Goal: Register for event/course

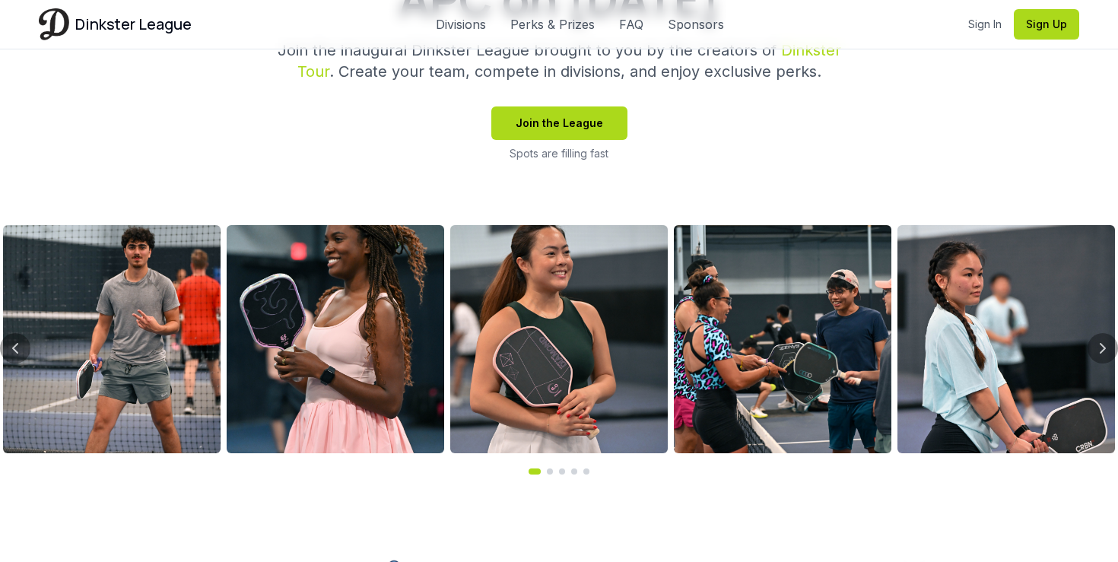
scroll to position [483, 0]
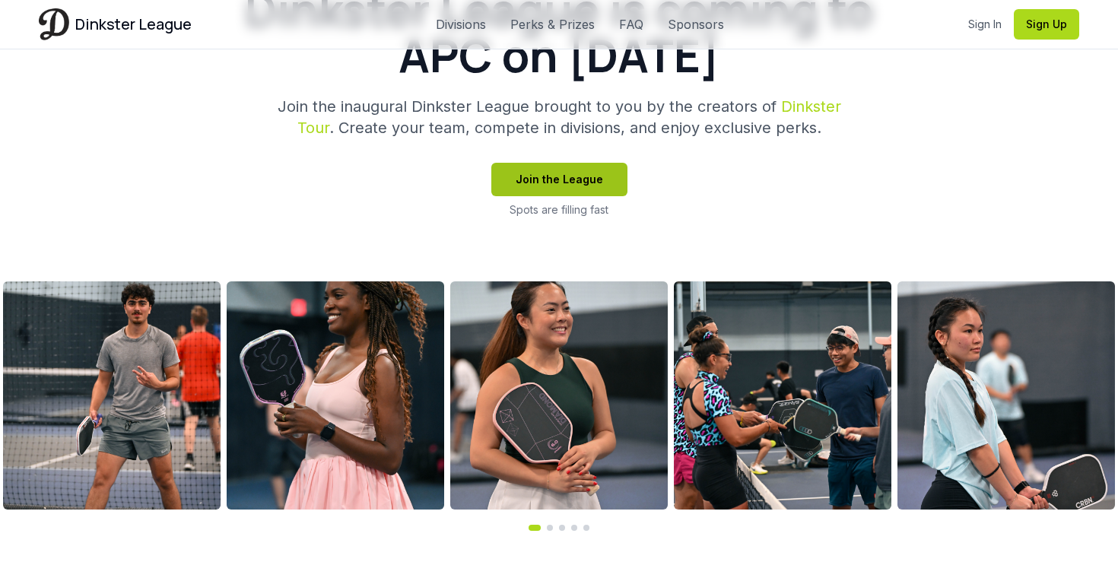
click at [561, 184] on button "Join the League" at bounding box center [559, 179] width 136 height 33
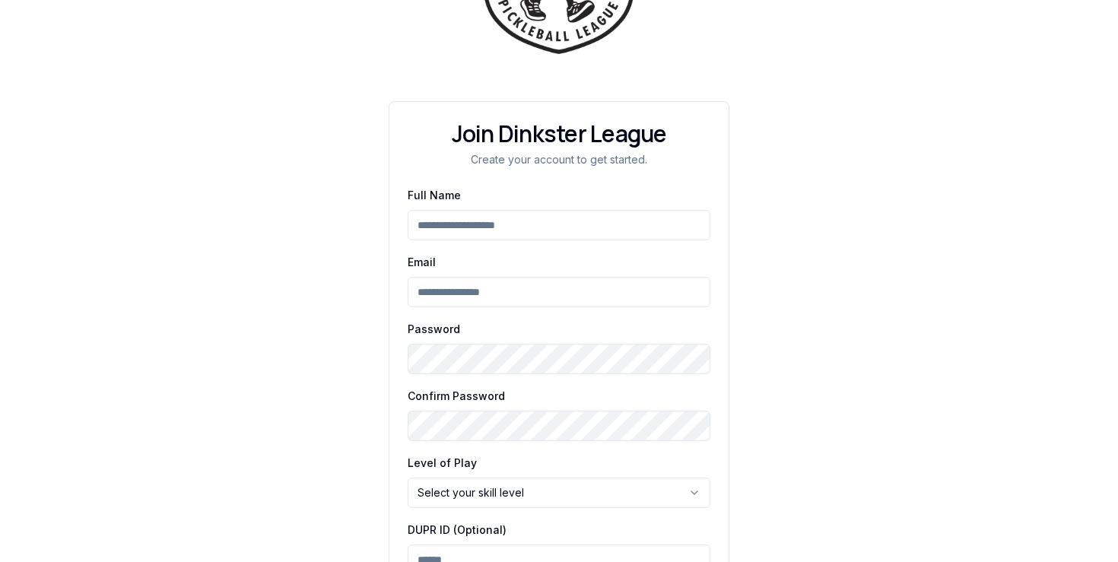
scroll to position [268, 0]
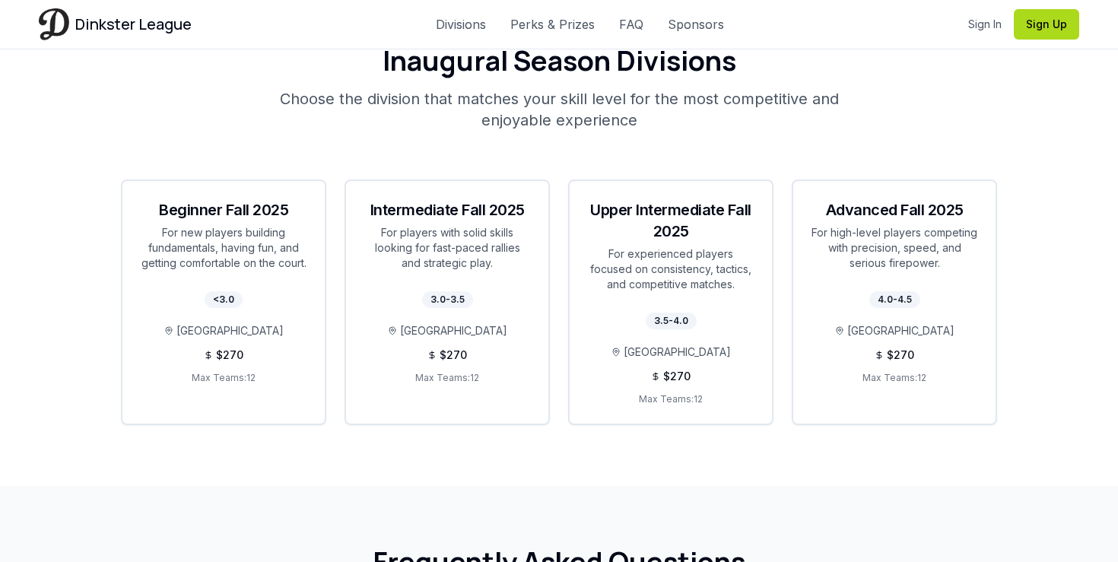
scroll to position [2779, 0]
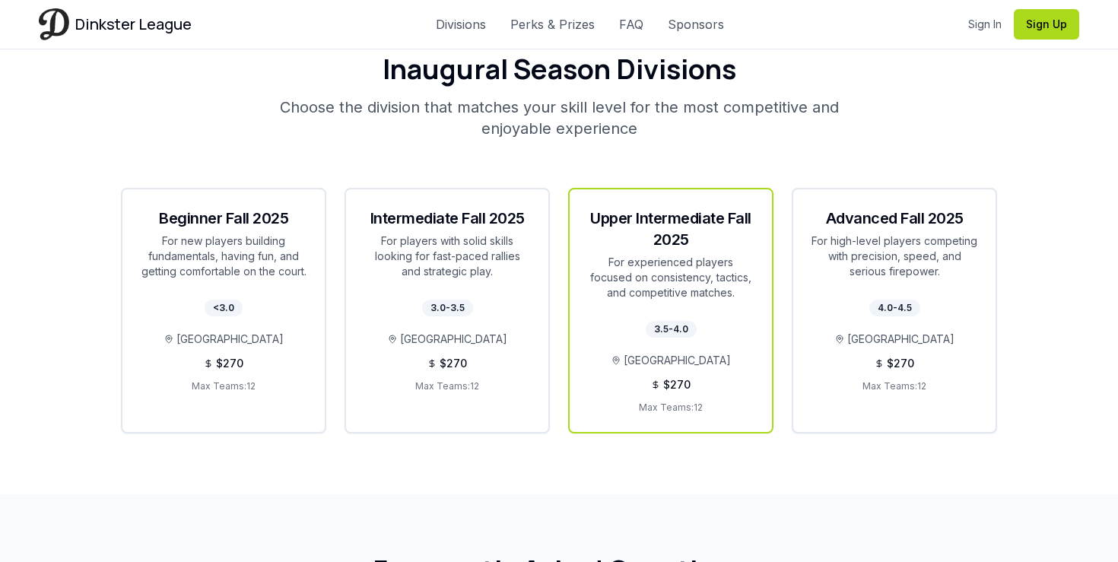
click at [669, 213] on div "Upper Intermediate Fall 2025" at bounding box center [671, 229] width 166 height 43
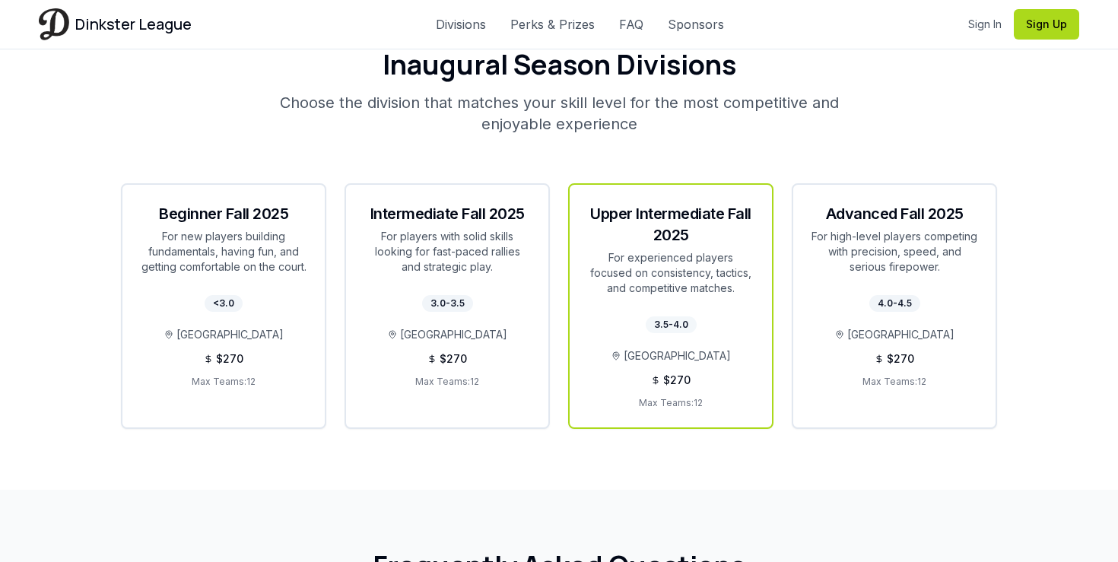
scroll to position [2782, 0]
drag, startPoint x: 613, startPoint y: 236, endPoint x: 693, endPoint y: 290, distance: 96.4
click at [693, 290] on div "Upper Intermediate Fall 2025 For experienced players focused on consistency, ta…" at bounding box center [671, 250] width 202 height 129
click at [703, 290] on div "Upper Intermediate Fall 2025 For experienced players focused on consistency, ta…" at bounding box center [671, 250] width 202 height 129
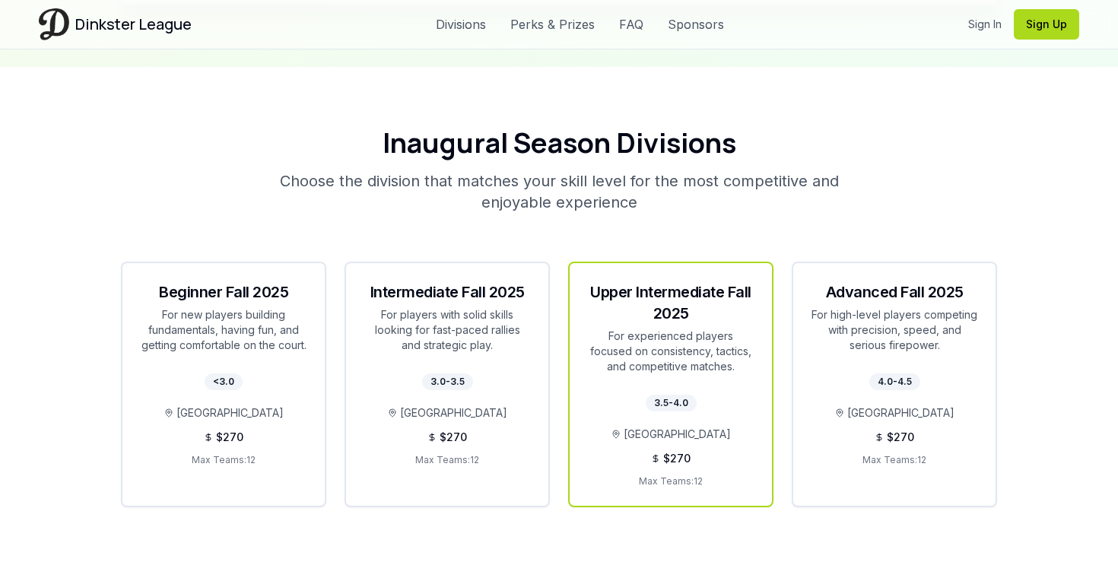
scroll to position [2687, 0]
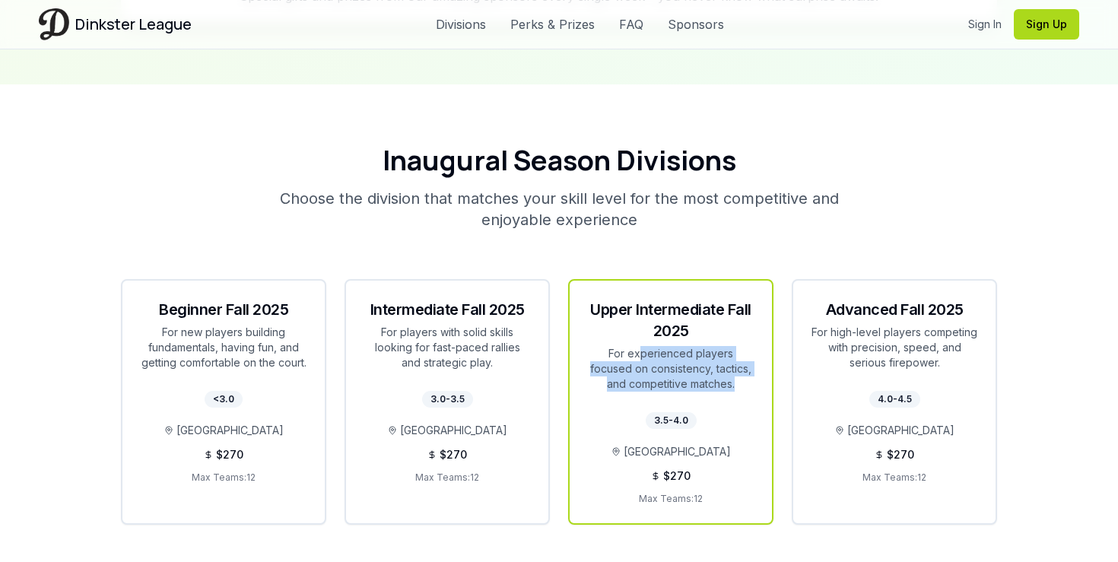
drag, startPoint x: 617, startPoint y: 335, endPoint x: 679, endPoint y: 384, distance: 79.6
click at [679, 384] on div "Upper Intermediate Fall 2025 For experienced players focused on consistency, ta…" at bounding box center [671, 345] width 202 height 129
drag, startPoint x: 648, startPoint y: 402, endPoint x: 696, endPoint y: 406, distance: 48.0
click at [696, 410] on div "3.5-4.0 Atlanta Pickleball Center $ 270 Max Teams: 12" at bounding box center [671, 466] width 202 height 113
click at [698, 425] on div "3.5-4.0 Atlanta Pickleball Center $ 270 Max Teams: 12" at bounding box center [671, 466] width 202 height 113
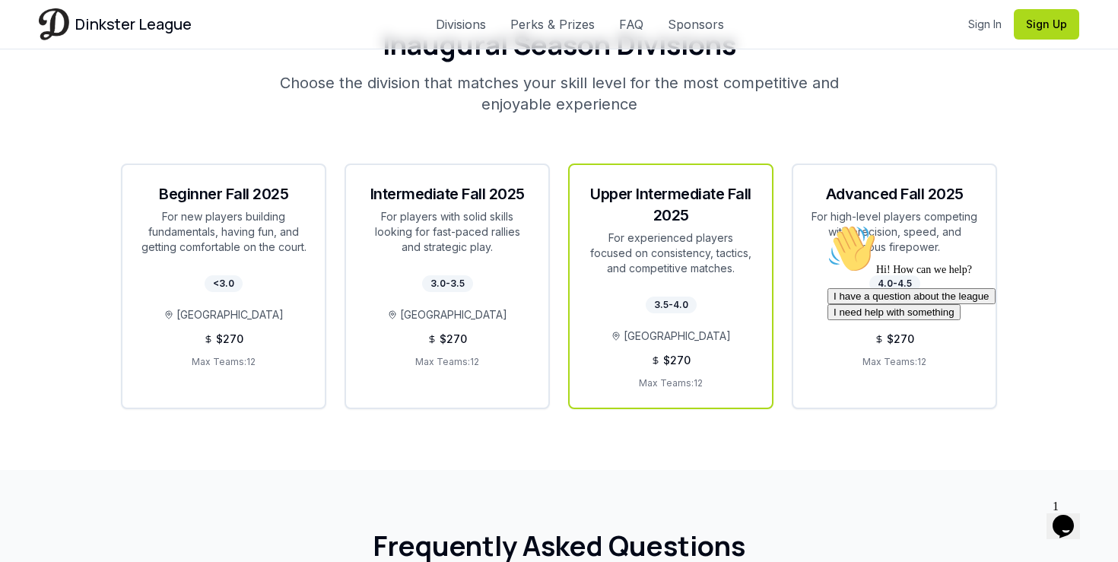
scroll to position [2804, 0]
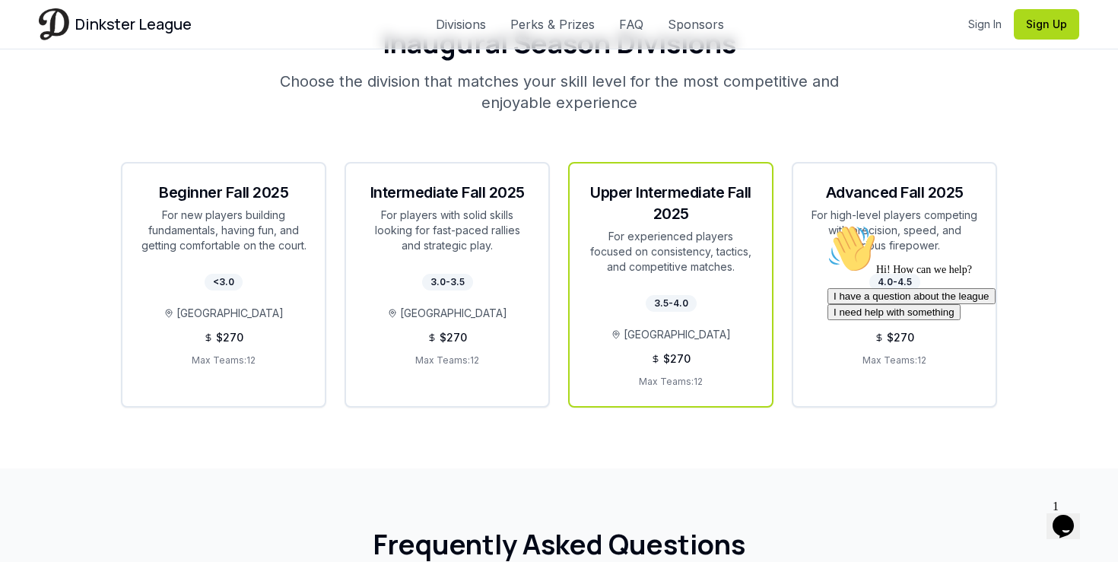
click at [708, 327] on span "[GEOGRAPHIC_DATA]" at bounding box center [677, 334] width 107 height 15
click at [708, 229] on div "For experienced players focused on consistency, tactics, and competitive matche…" at bounding box center [671, 252] width 166 height 46
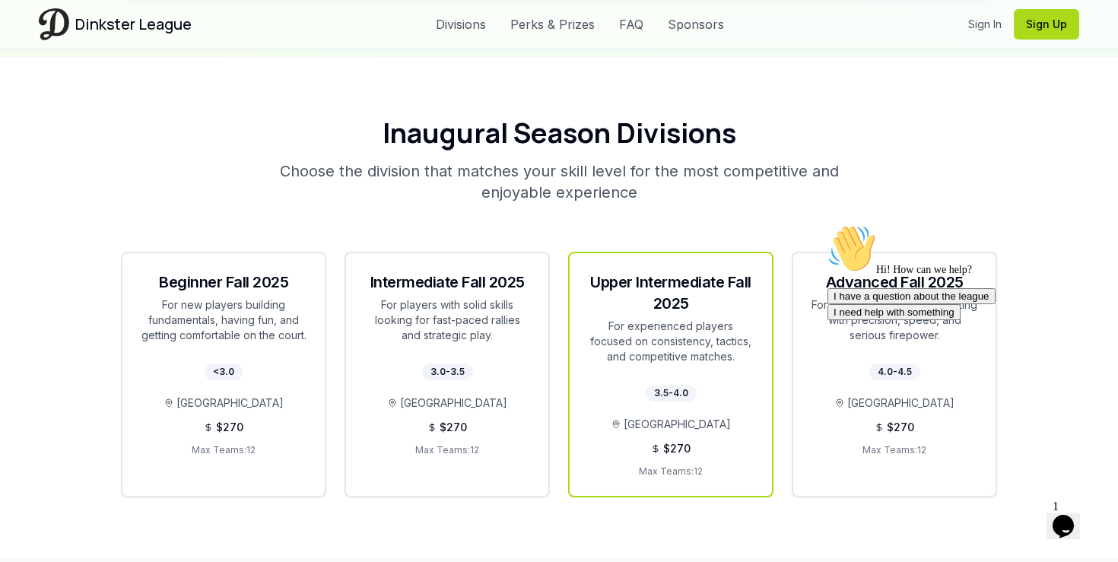
scroll to position [2680, 0]
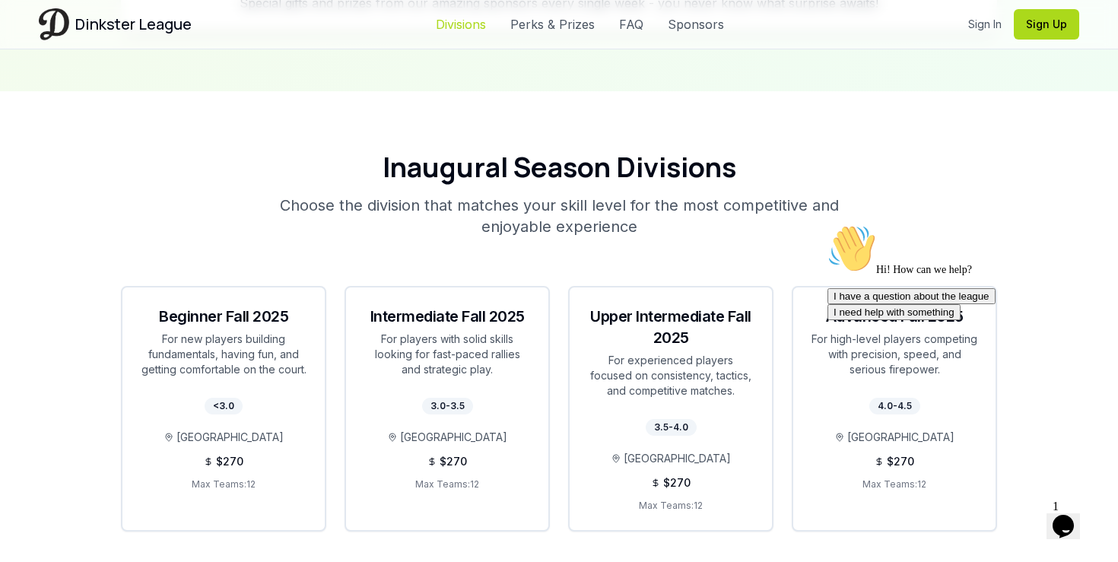
click at [460, 18] on link "Divisions" at bounding box center [461, 24] width 50 height 18
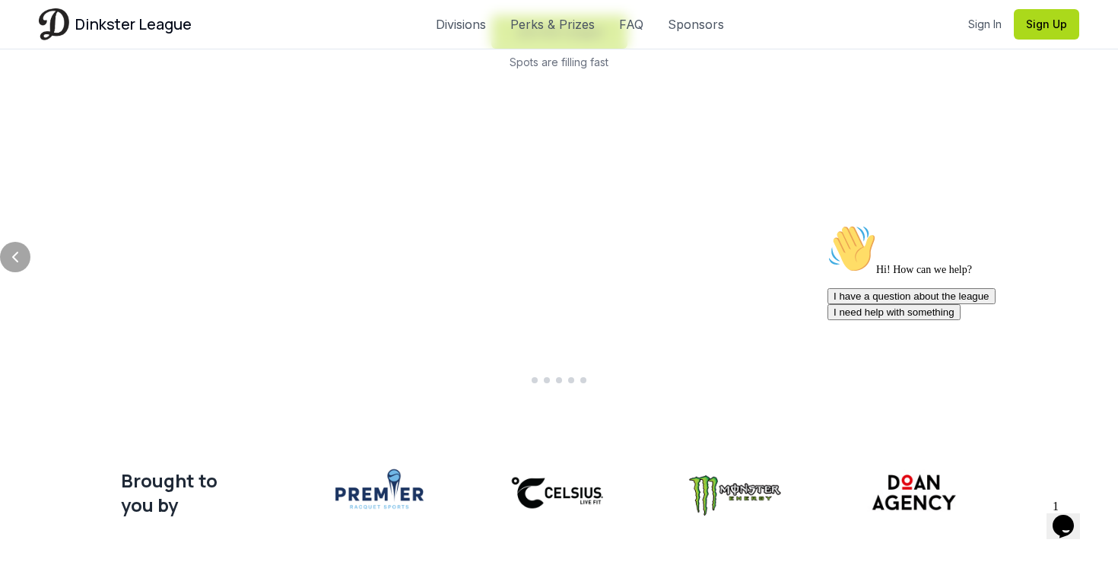
scroll to position [630, 0]
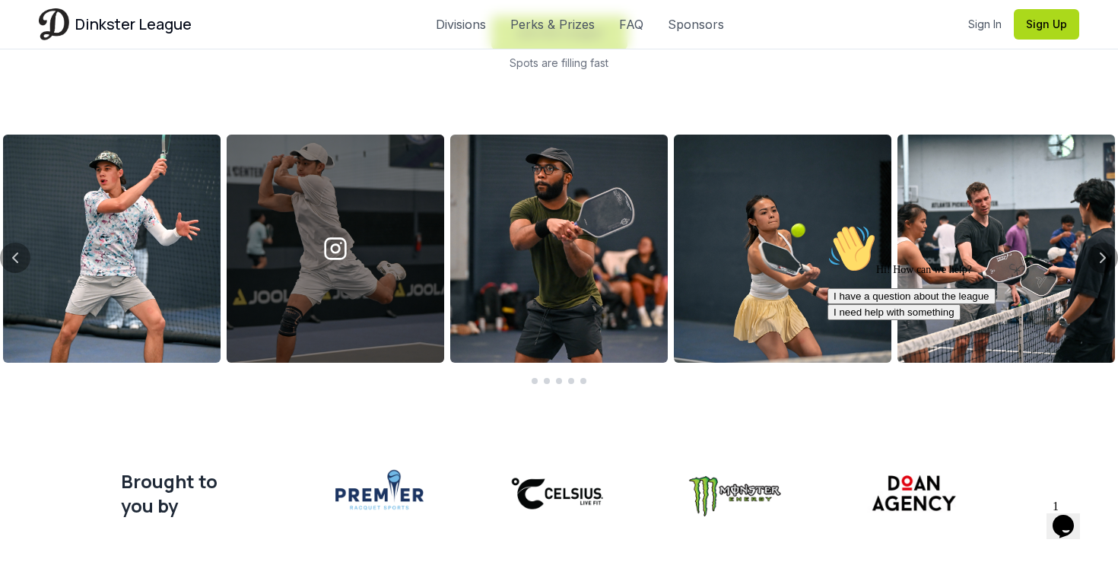
click at [382, 257] on div at bounding box center [336, 249] width 218 height 228
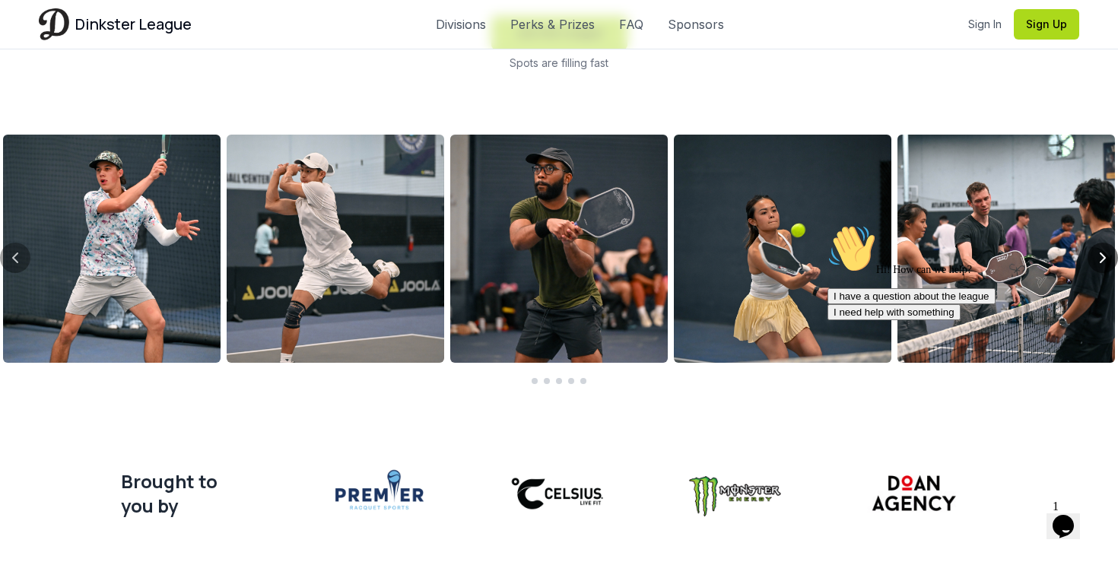
click at [1102, 256] on icon "Next slide" at bounding box center [1103, 258] width 18 height 18
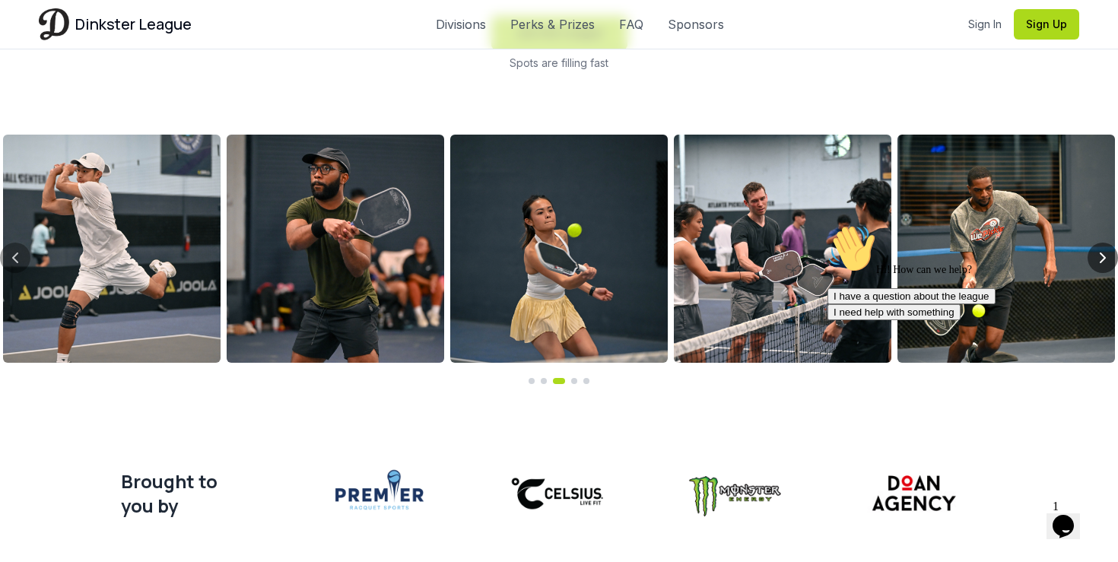
click at [1102, 256] on icon "Next slide" at bounding box center [1103, 258] width 18 height 18
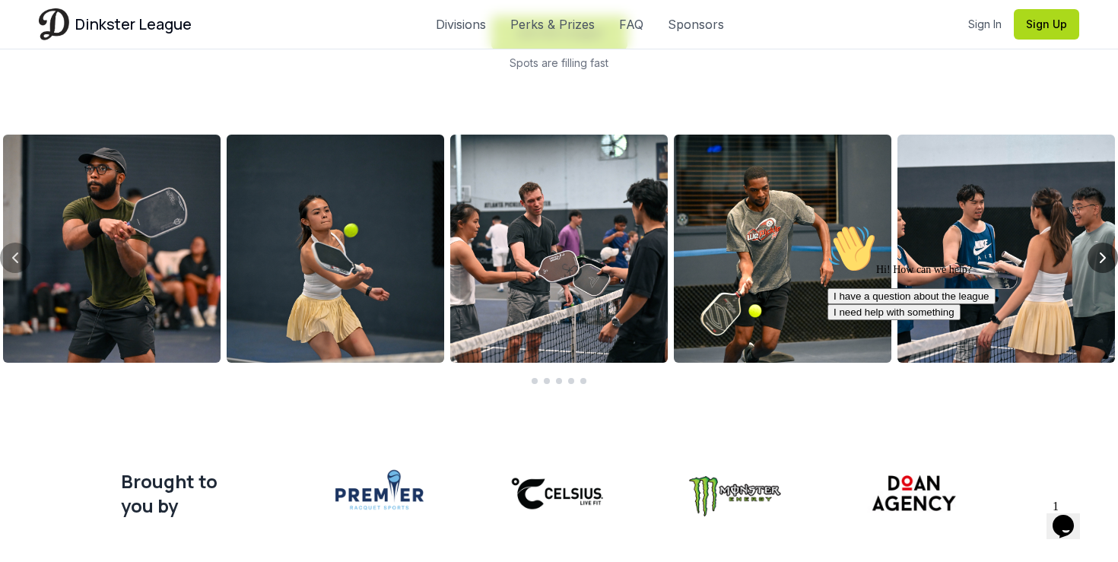
click at [1102, 257] on icon "Next slide" at bounding box center [1103, 258] width 18 height 18
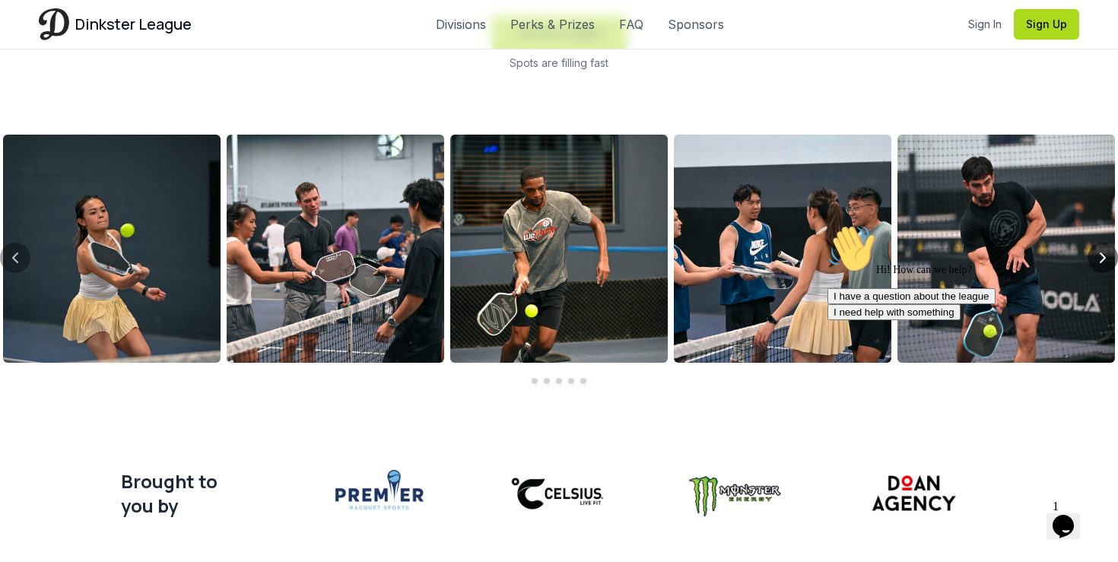
click at [1102, 257] on icon "Next slide" at bounding box center [1103, 258] width 18 height 18
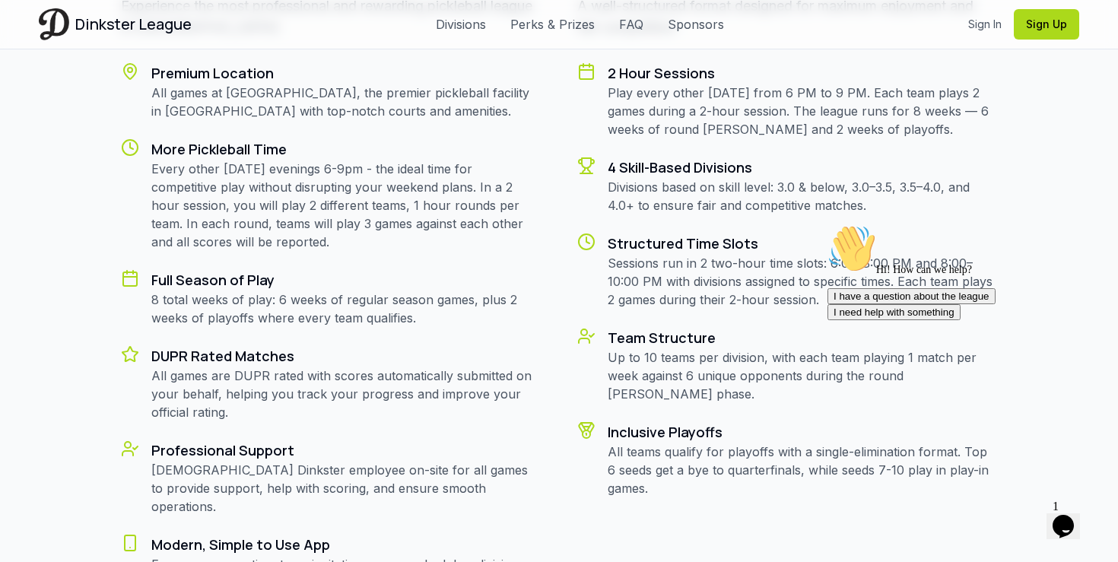
scroll to position [1350, 0]
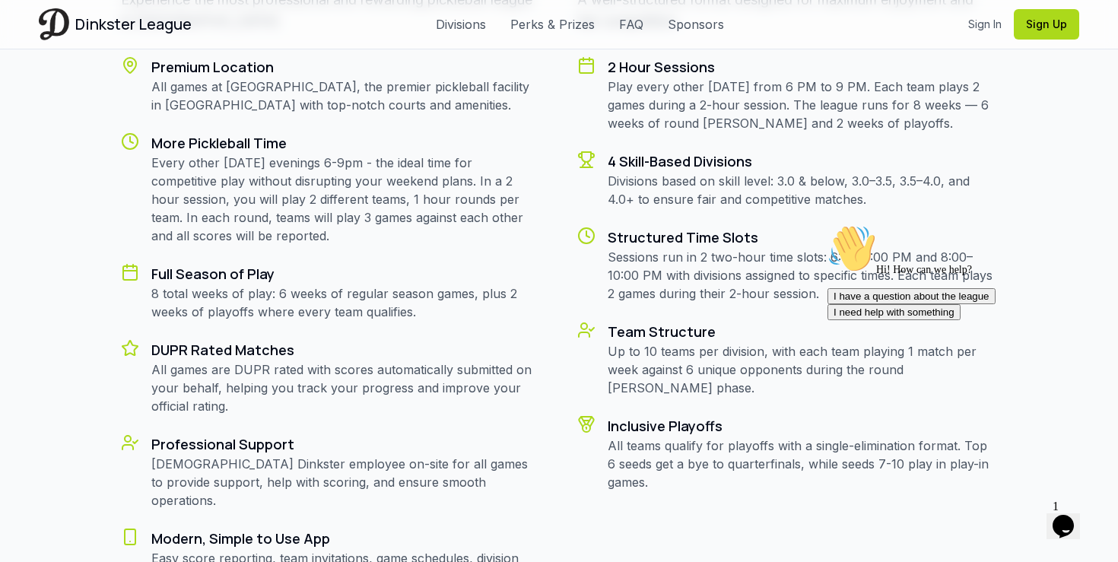
click at [737, 273] on p "Sessions run in 2 two-hour time slots: 6:00–8:00 PM and 8:00–10:00 PM with divi…" at bounding box center [803, 275] width 390 height 55
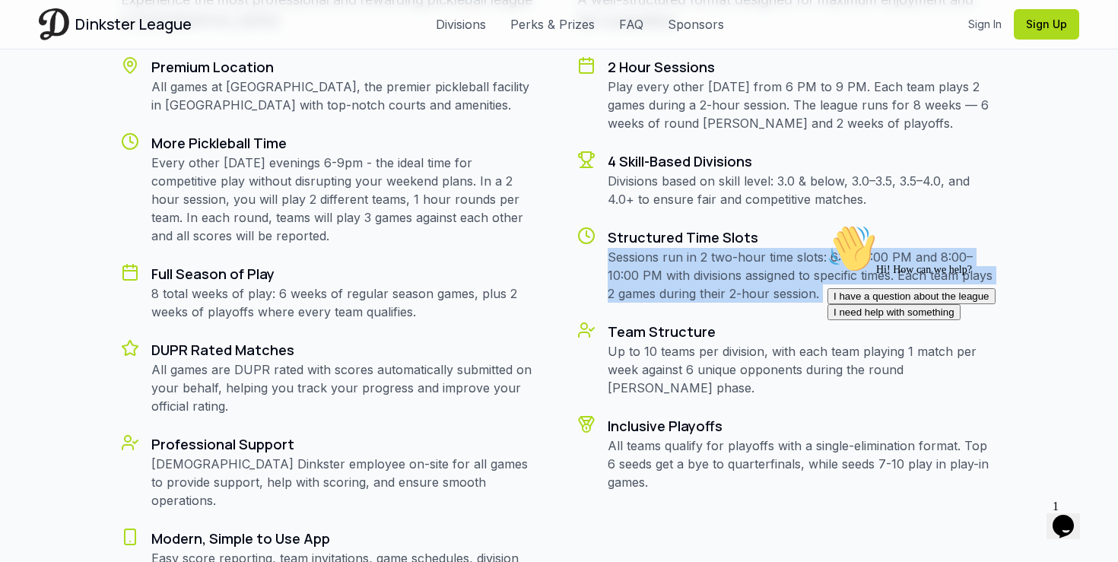
click at [740, 331] on h3 "Team Structure" at bounding box center [803, 331] width 390 height 21
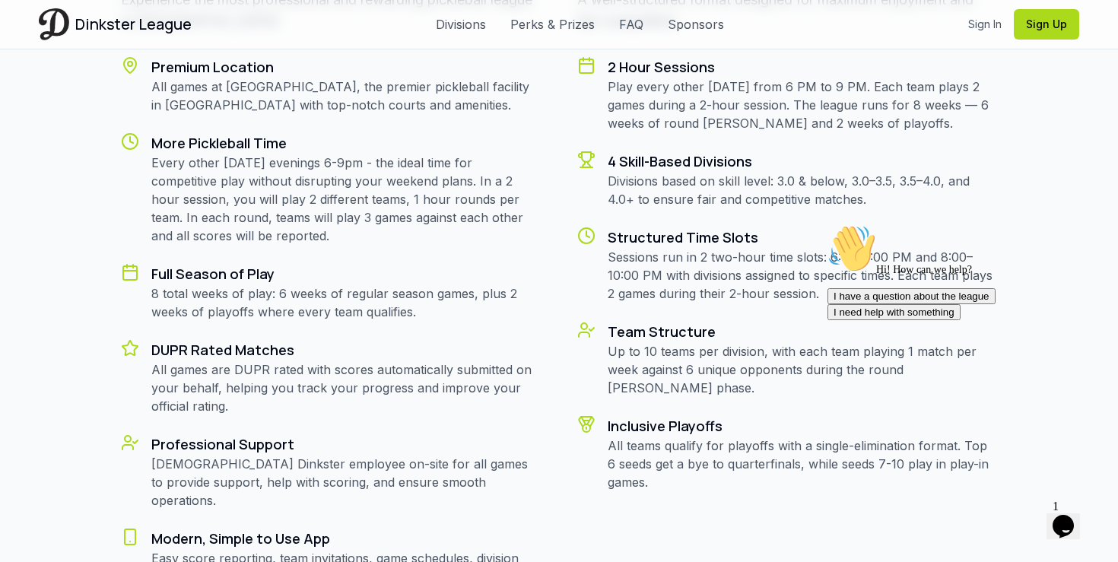
click at [740, 332] on h3 "Team Structure" at bounding box center [803, 331] width 390 height 21
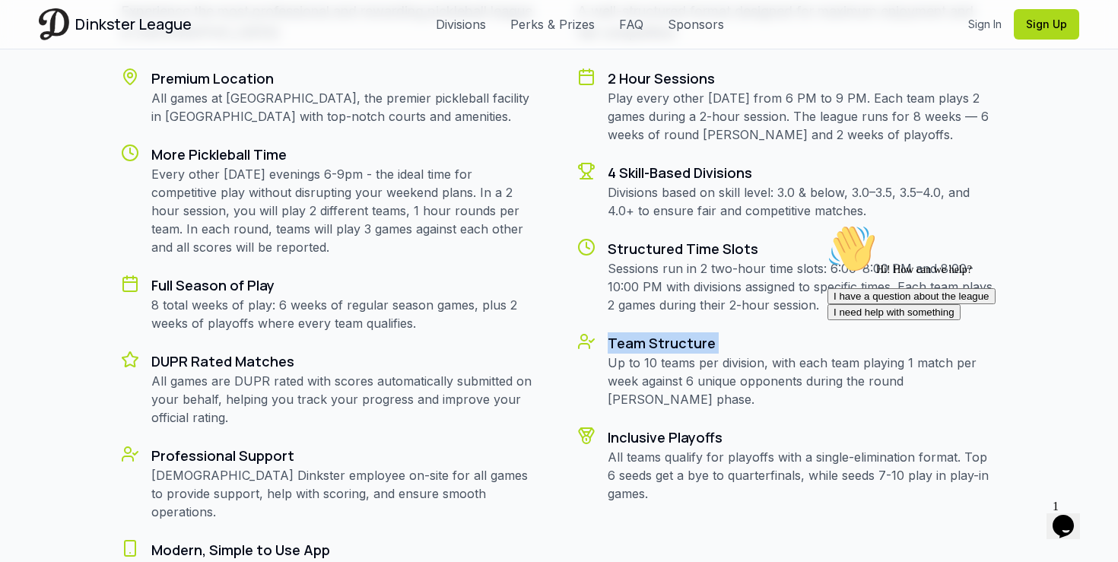
click at [740, 332] on h3 "Team Structure" at bounding box center [803, 342] width 390 height 21
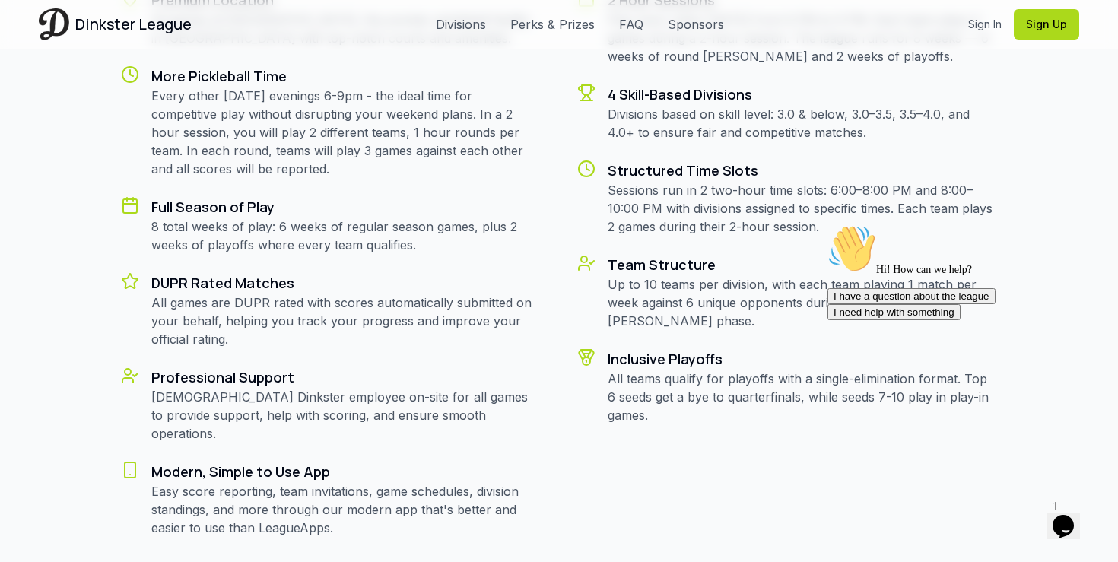
scroll to position [1417, 0]
click at [752, 227] on p "Sessions run in 2 two-hour time slots: 6:00–8:00 PM and 8:00–10:00 PM with divi…" at bounding box center [803, 209] width 390 height 55
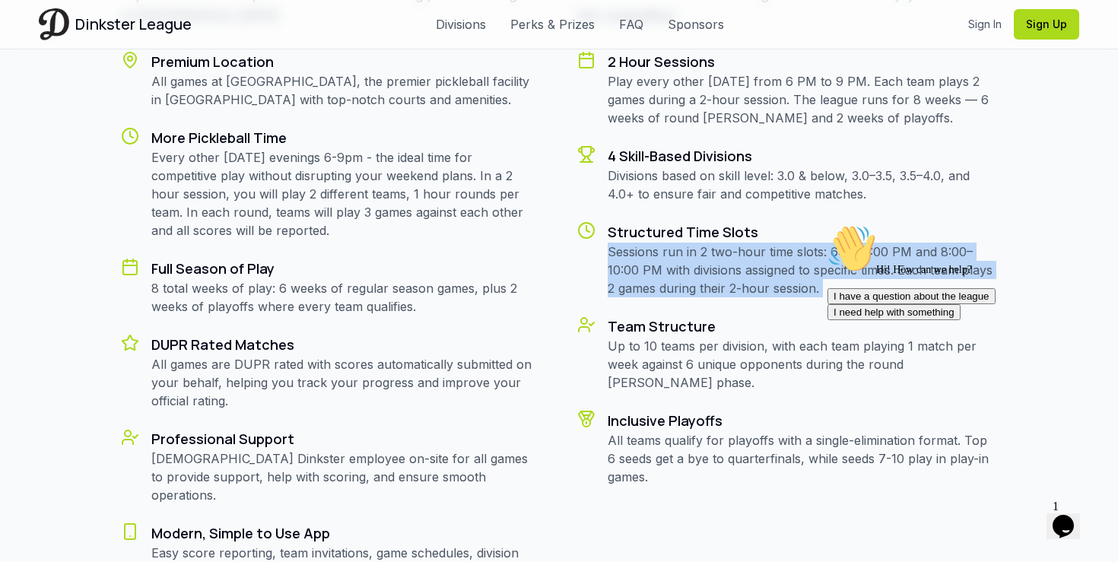
scroll to position [1354, 0]
click at [760, 176] on p "Divisions based on skill level: 3.0 & below, 3.0–3.5, 3.5–4.0, and 4.0+ to ensu…" at bounding box center [803, 186] width 390 height 37
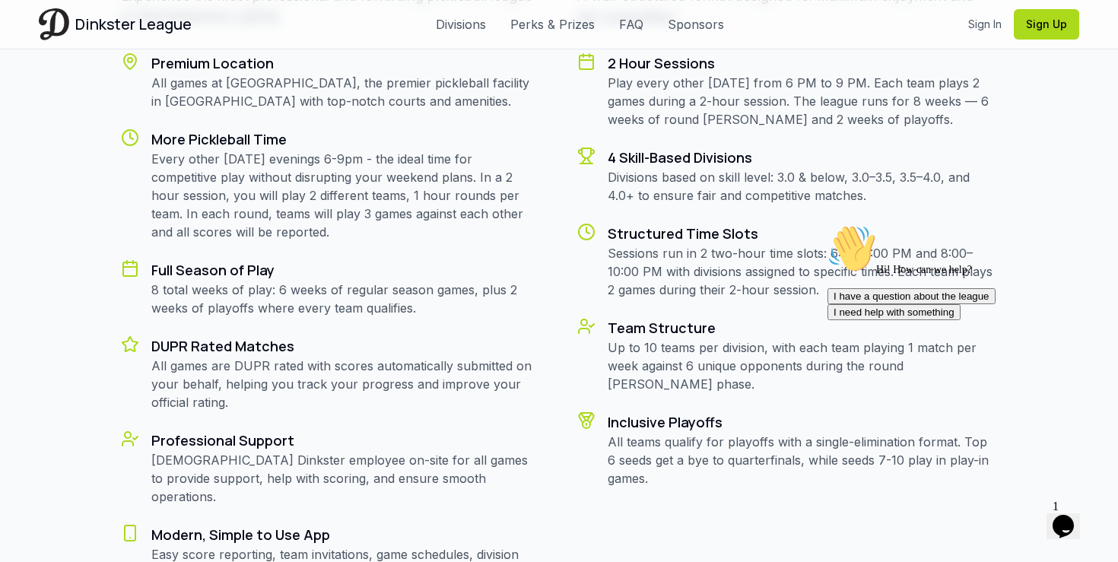
click at [760, 176] on p "Divisions based on skill level: 3.0 & below, 3.0–3.5, 3.5–4.0, and 4.0+ to ensu…" at bounding box center [803, 186] width 390 height 37
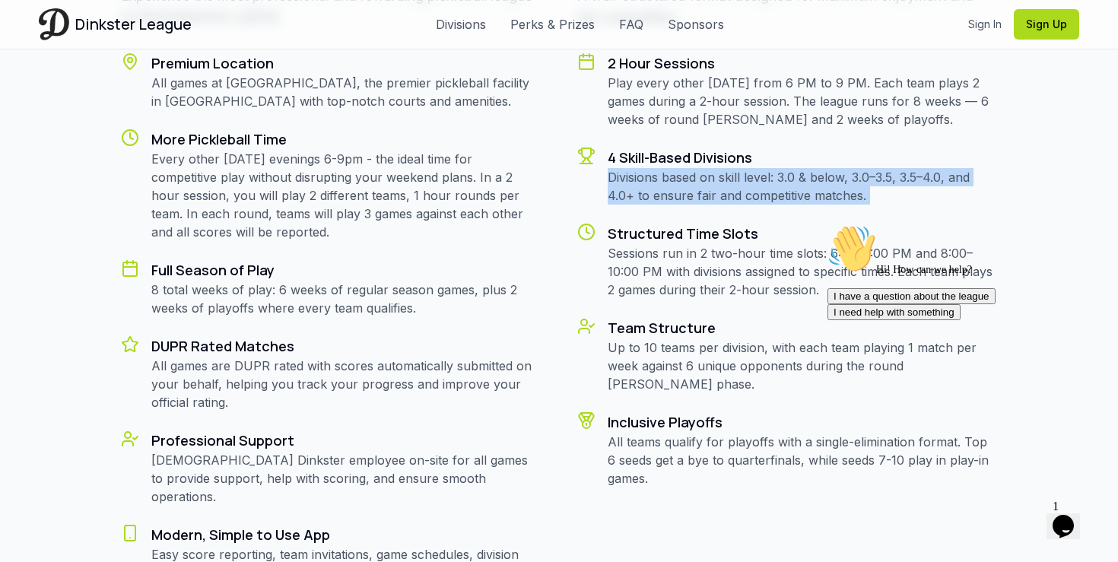
click at [760, 209] on div "2 Hour Sessions Play every other [DATE] from 6 PM to 9 PM. Each team plays 2 ga…" at bounding box center [787, 269] width 420 height 435
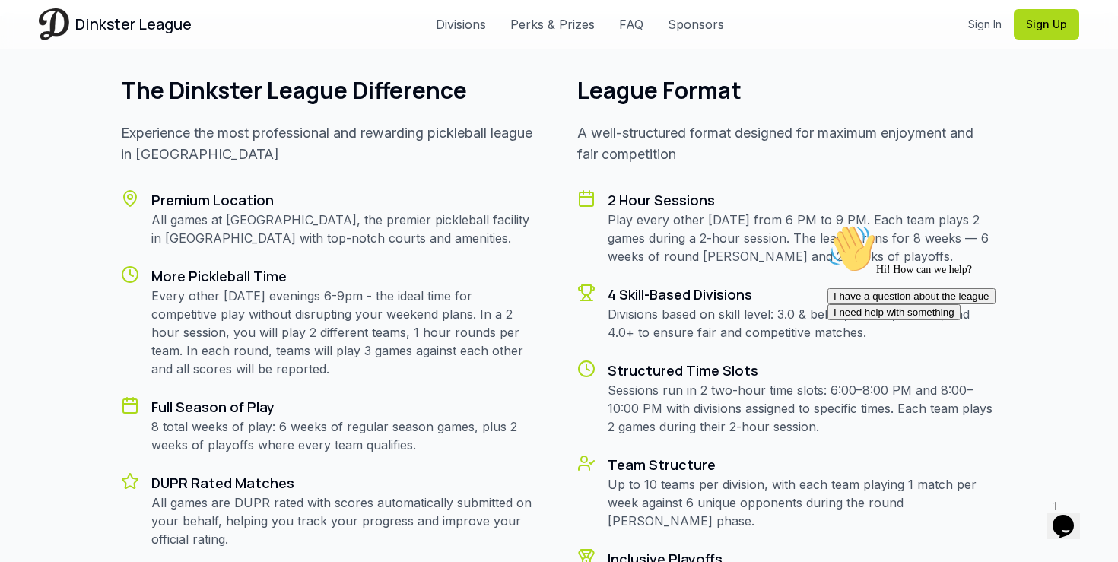
scroll to position [1218, 0]
click at [469, 310] on p "Every other [DATE] evenings 6-9pm - the ideal time for competitive play without…" at bounding box center [346, 331] width 390 height 91
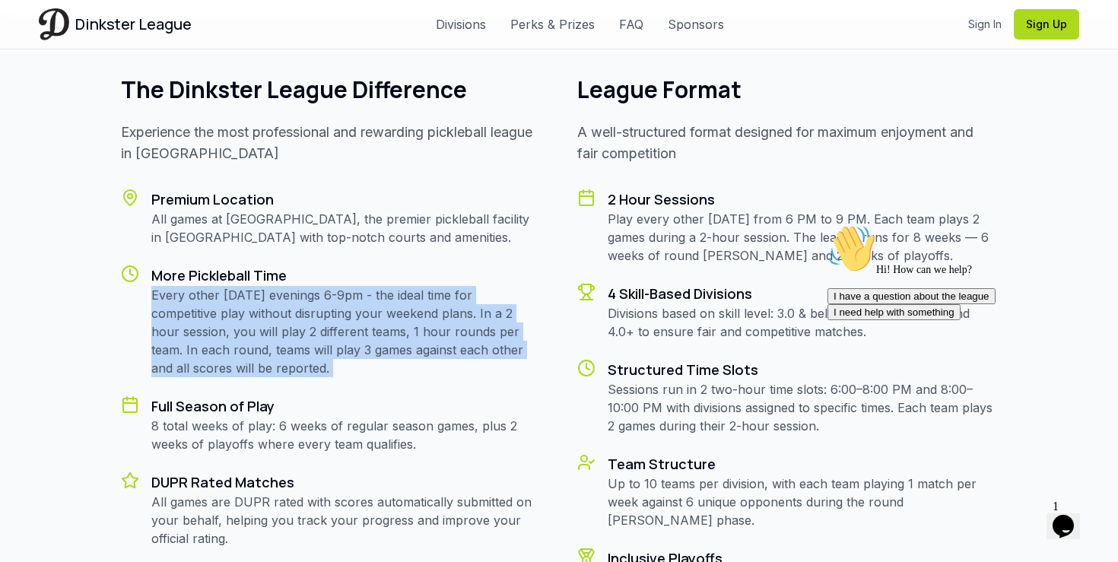
click at [483, 337] on p "Every other [DATE] evenings 6-9pm - the ideal time for competitive play without…" at bounding box center [346, 331] width 390 height 91
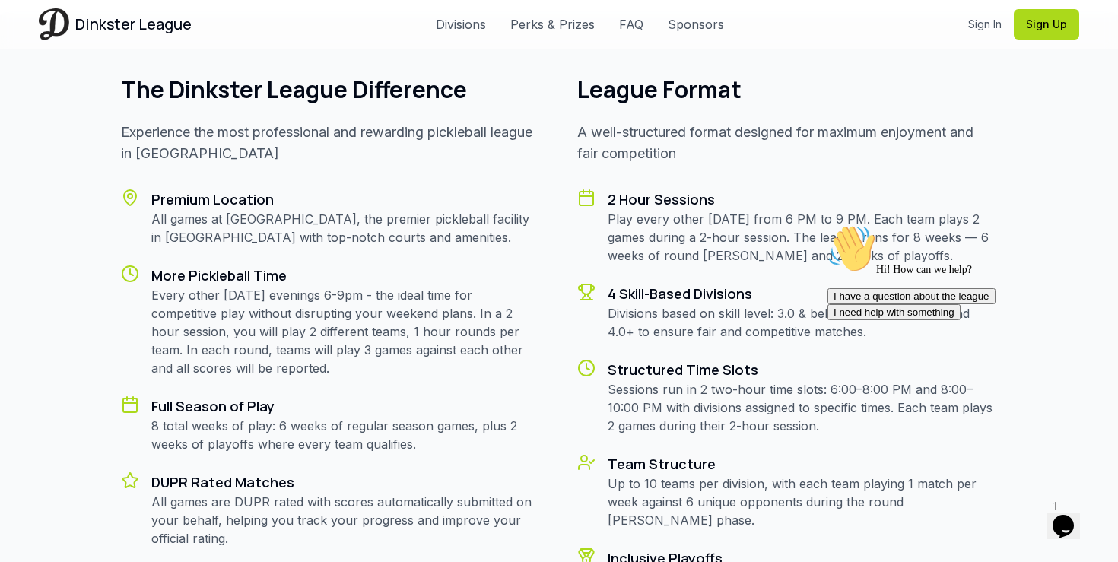
click at [483, 337] on p "Every other [DATE] evenings 6-9pm - the ideal time for competitive play without…" at bounding box center [346, 331] width 390 height 91
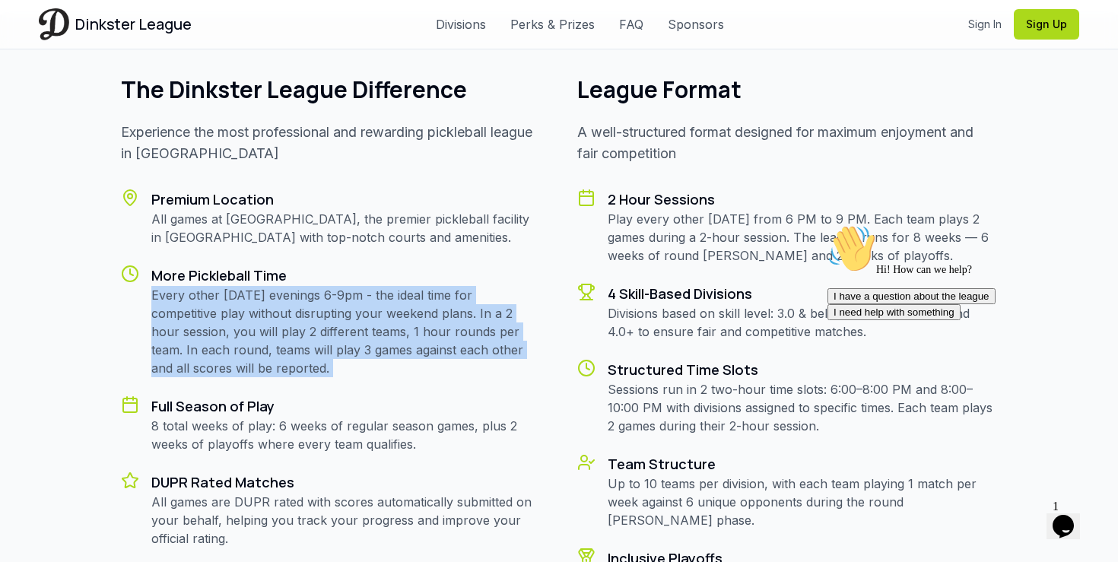
click at [494, 353] on p "Every other [DATE] evenings 6-9pm - the ideal time for competitive play without…" at bounding box center [346, 331] width 390 height 91
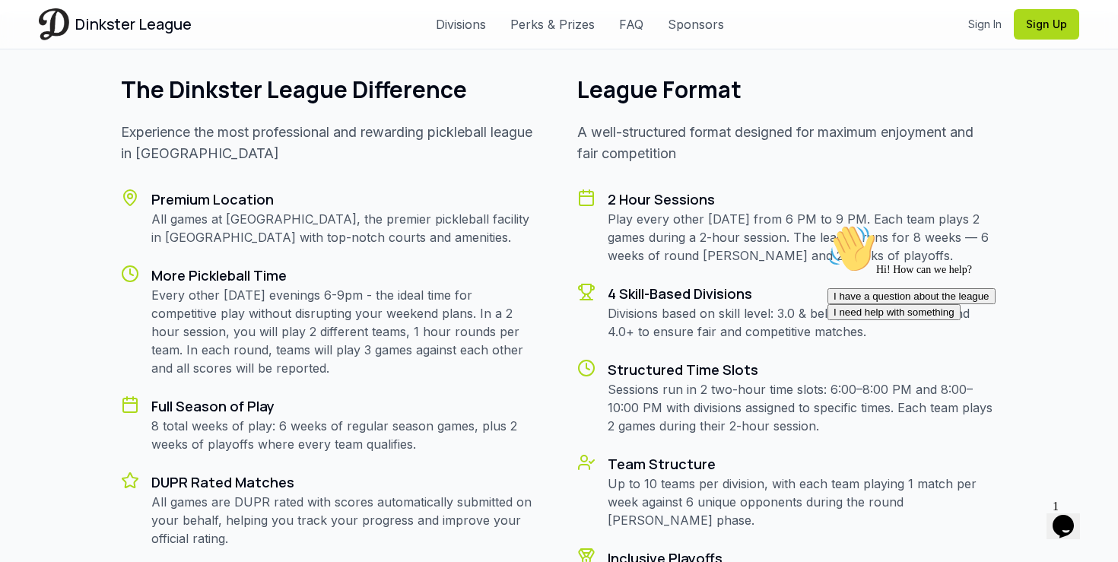
click at [494, 353] on p "Every other [DATE] evenings 6-9pm - the ideal time for competitive play without…" at bounding box center [346, 331] width 390 height 91
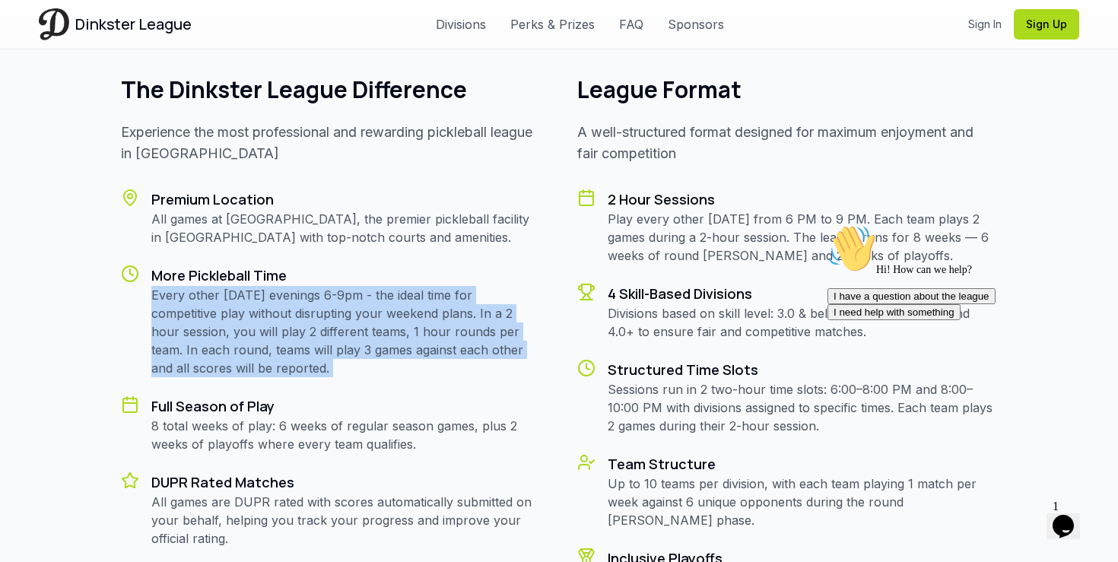
click at [522, 351] on p "Every other [DATE] evenings 6-9pm - the ideal time for competitive play without…" at bounding box center [346, 331] width 390 height 91
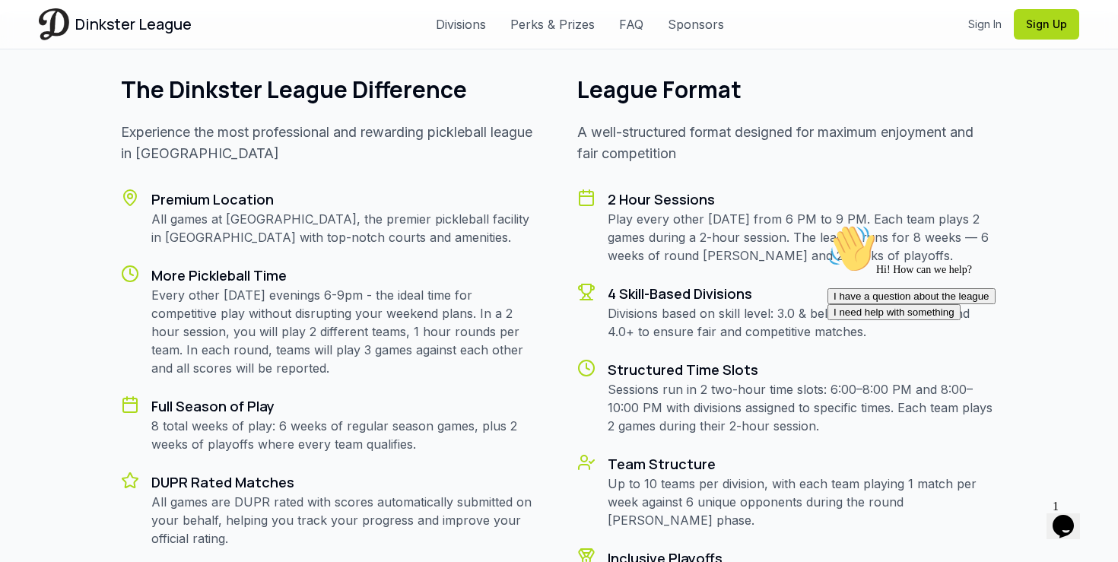
click at [522, 351] on p "Every other [DATE] evenings 6-9pm - the ideal time for competitive play without…" at bounding box center [346, 331] width 390 height 91
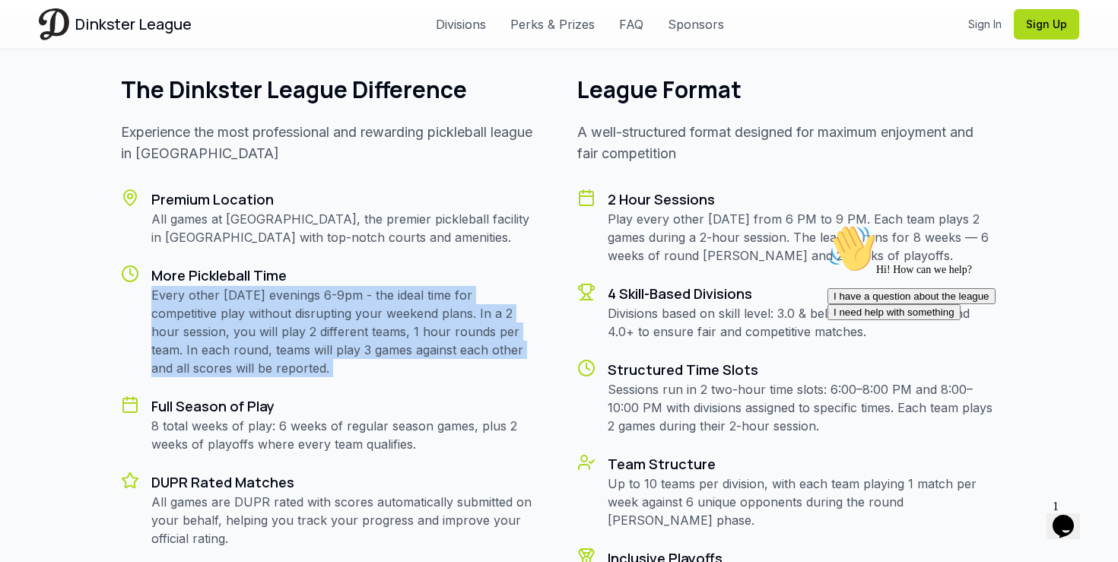
click at [536, 354] on p "Every other [DATE] evenings 6-9pm - the ideal time for competitive play without…" at bounding box center [346, 331] width 390 height 91
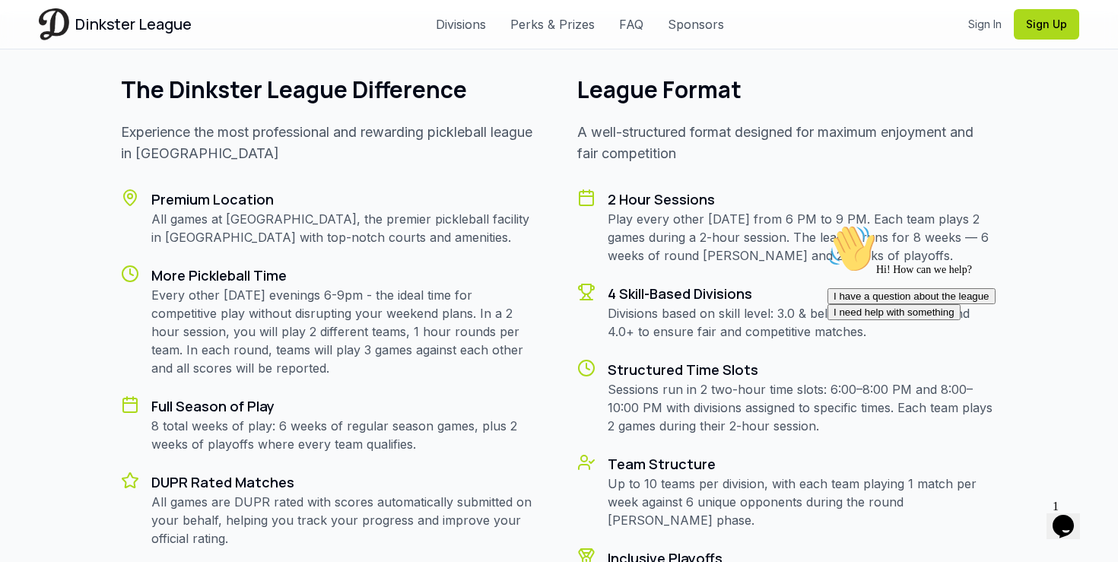
click at [536, 354] on p "Every other [DATE] evenings 6-9pm - the ideal time for competitive play without…" at bounding box center [346, 331] width 390 height 91
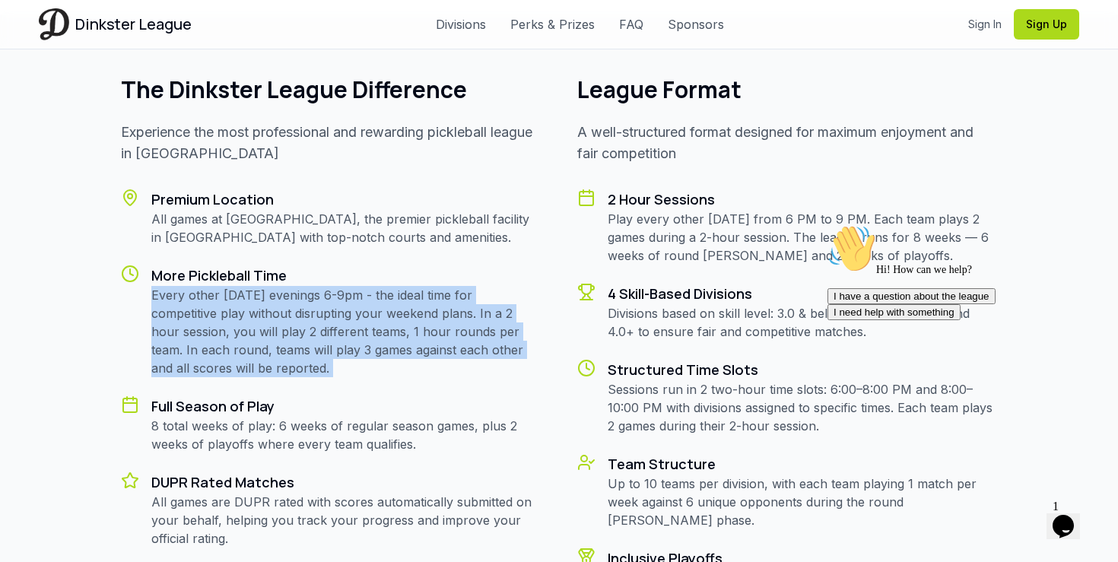
click at [542, 367] on div "The Dinkster League Difference Experience the most professional and rewarding p…" at bounding box center [559, 406] width 876 height 660
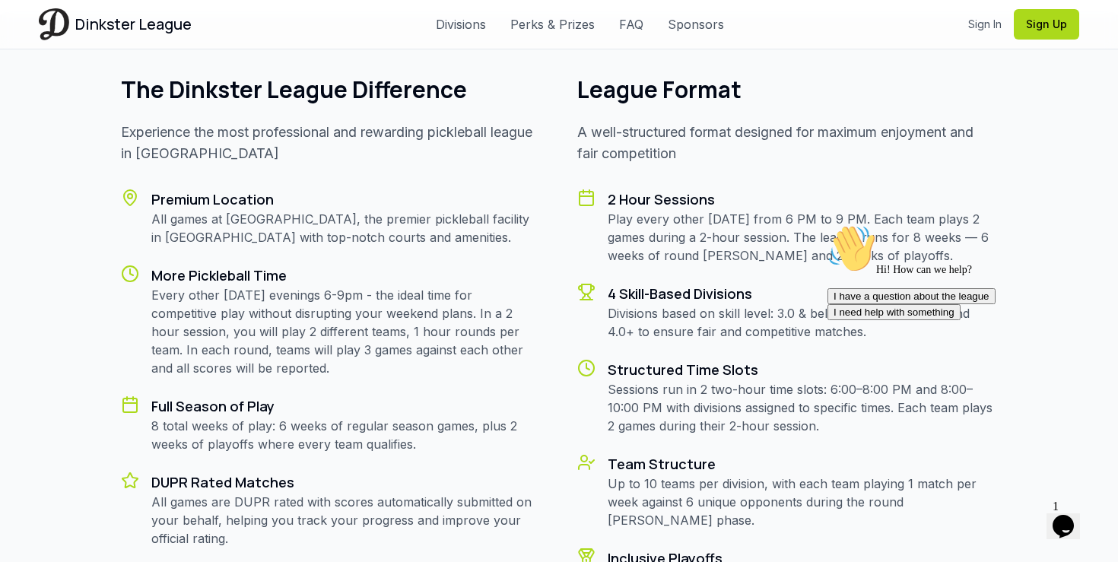
click at [542, 367] on div "The Dinkster League Difference Experience the most professional and rewarding p…" at bounding box center [559, 406] width 876 height 660
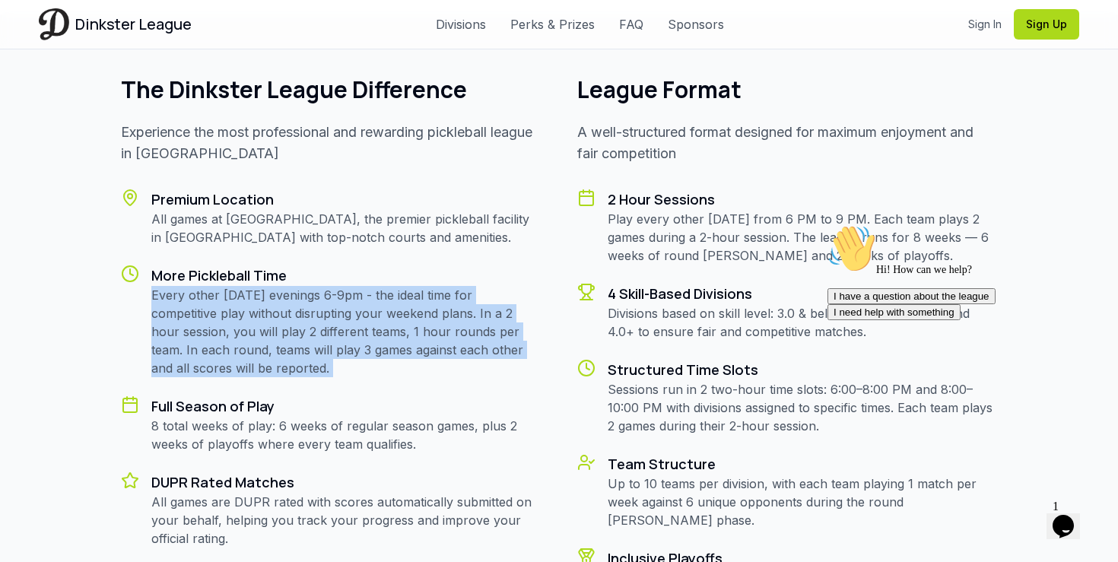
click at [542, 367] on div "The Dinkster League Difference Experience the most professional and rewarding p…" at bounding box center [559, 406] width 876 height 660
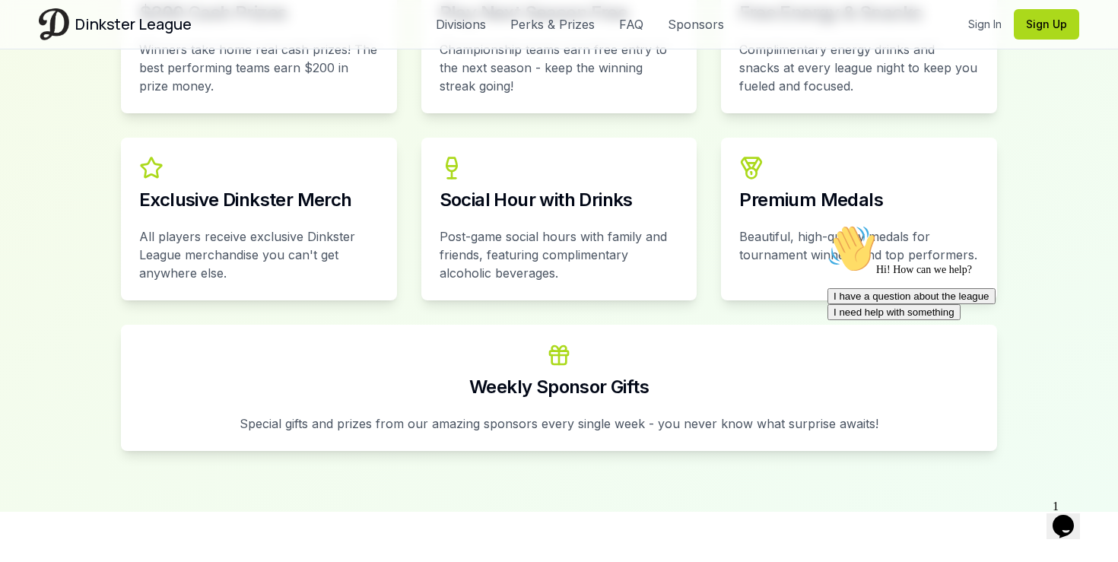
scroll to position [2401, 0]
